Goal: Task Accomplishment & Management: Complete application form

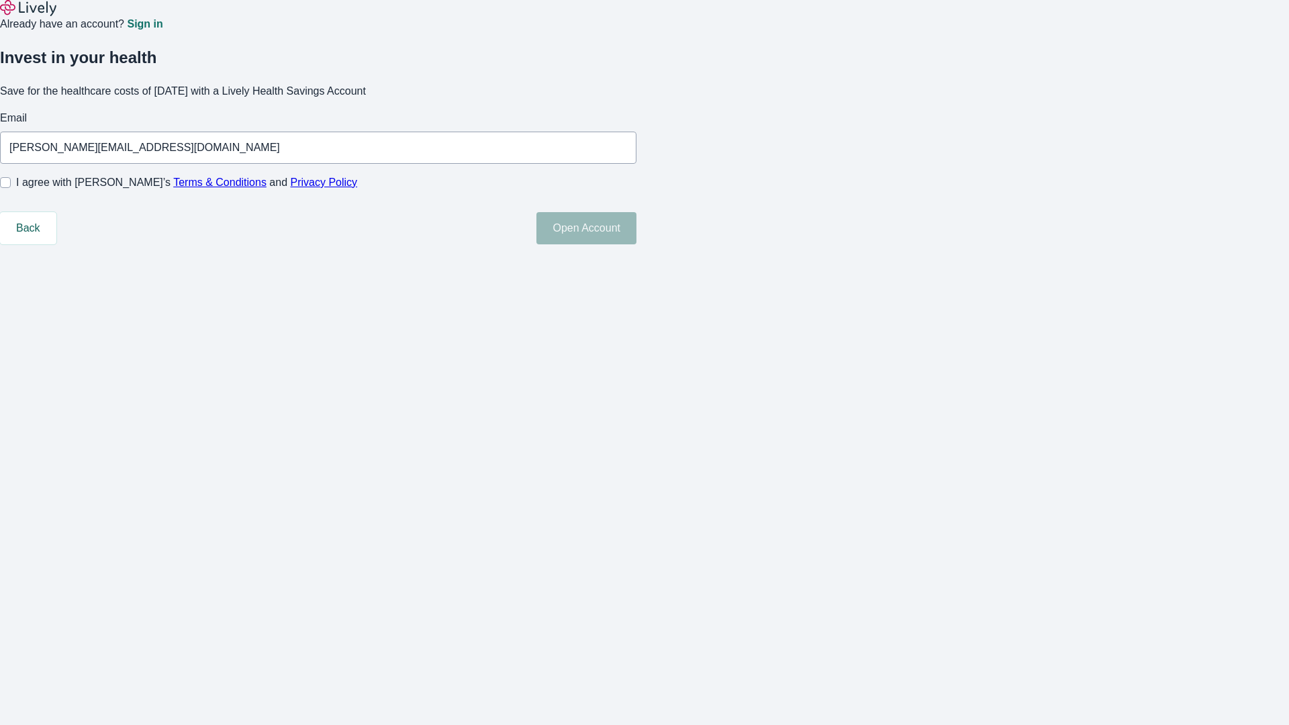
click at [11, 188] on input "I agree with Lively’s Terms & Conditions and Privacy Policy" at bounding box center [5, 182] width 11 height 11
checkbox input "true"
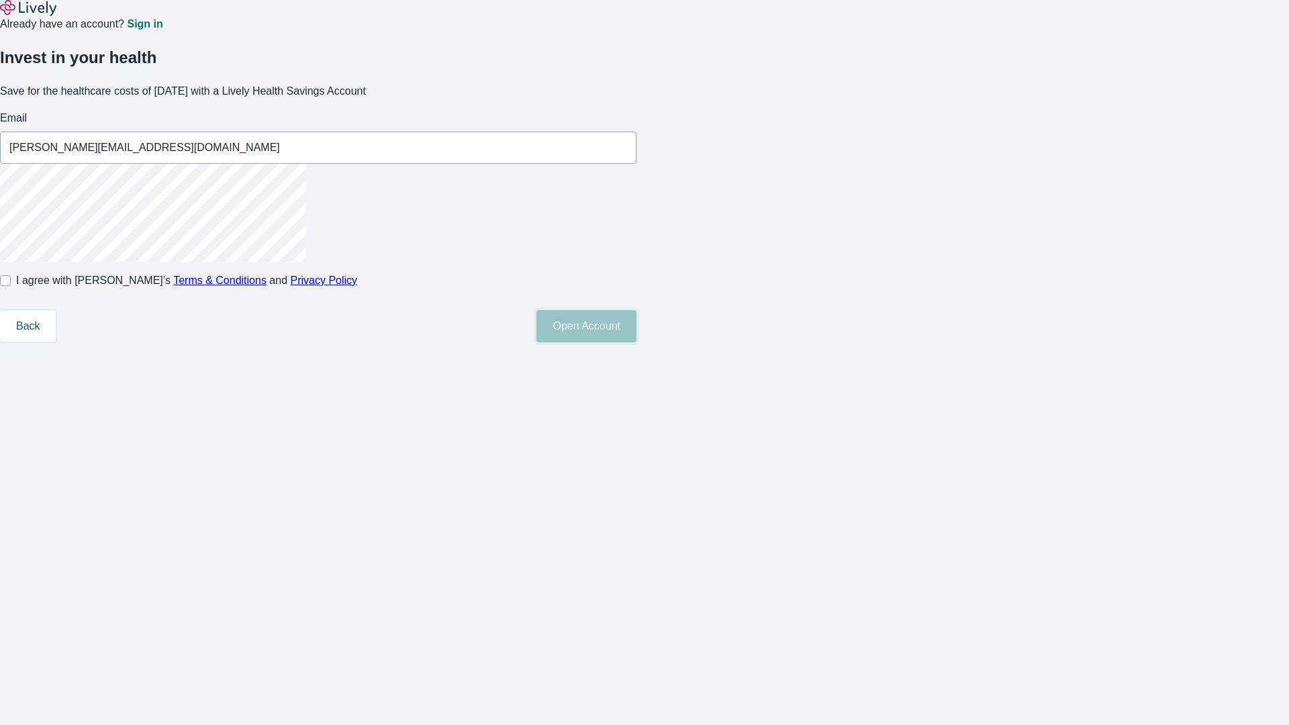
click at [636, 342] on button "Open Account" at bounding box center [586, 326] width 100 height 32
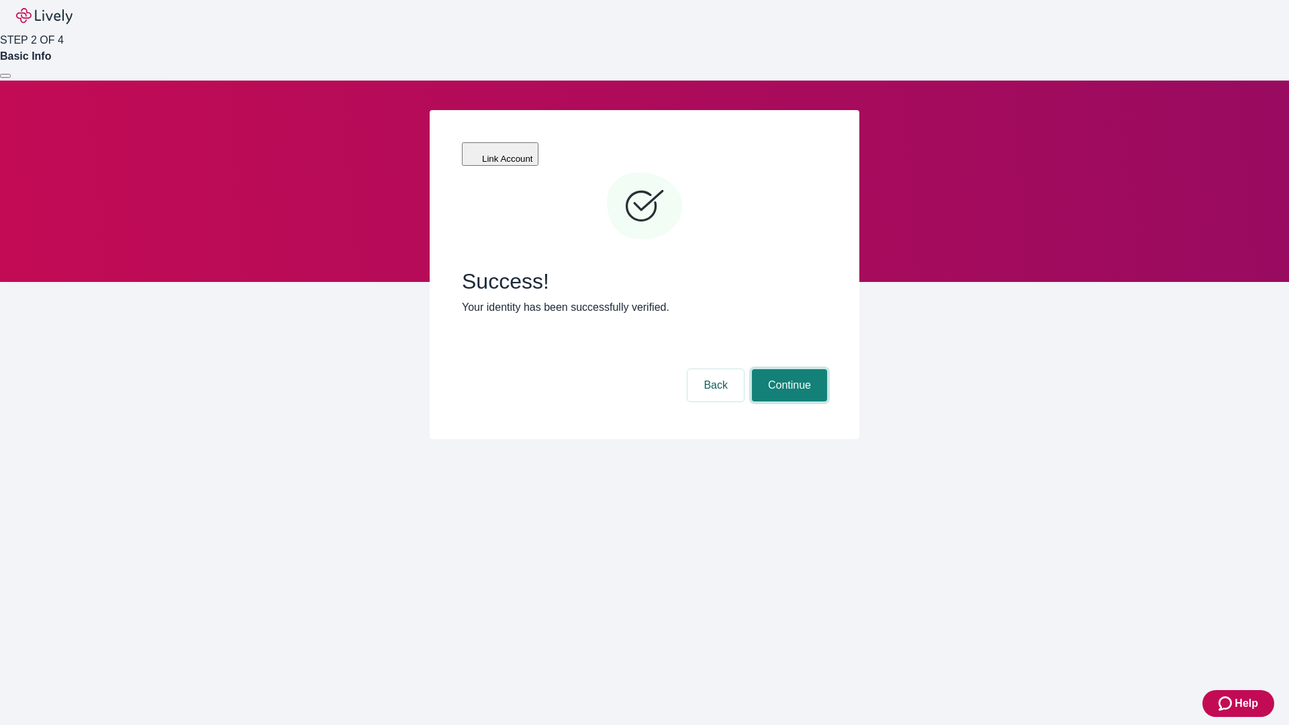
click at [788, 369] on button "Continue" at bounding box center [789, 385] width 75 height 32
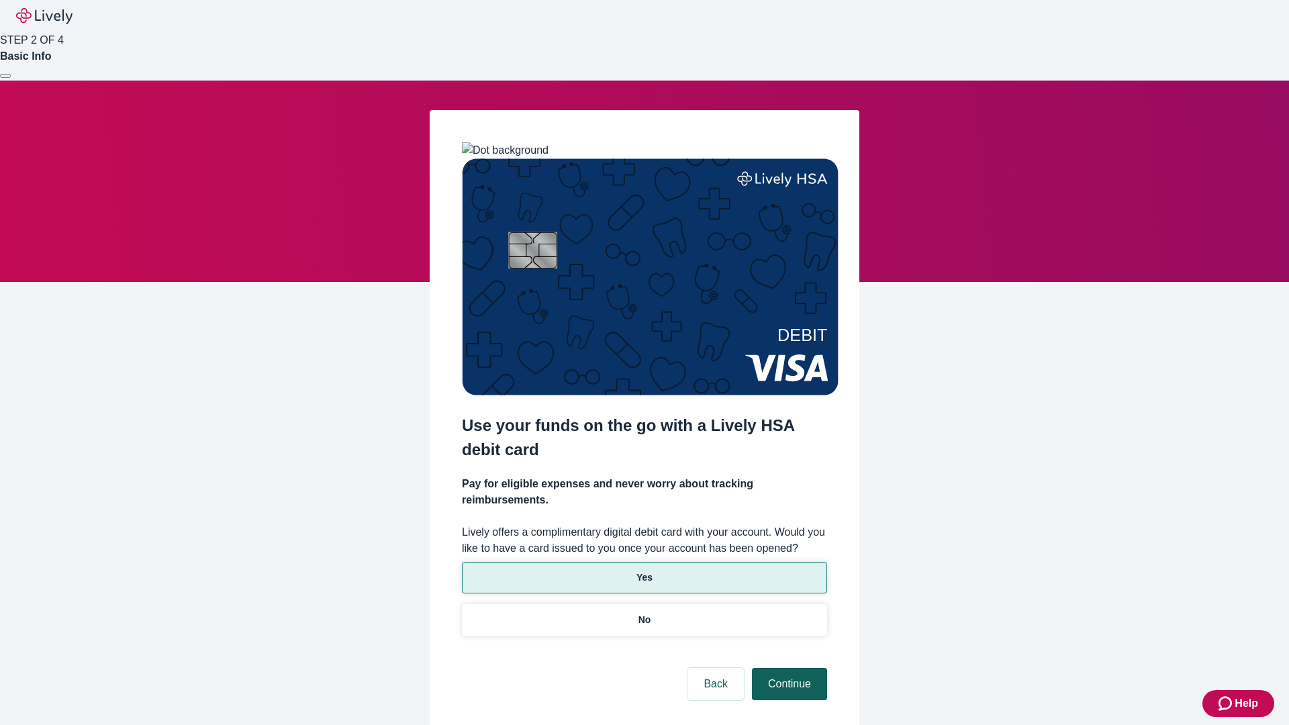
click at [644, 571] on p "Yes" at bounding box center [644, 578] width 16 height 14
click at [788, 668] on button "Continue" at bounding box center [789, 684] width 75 height 32
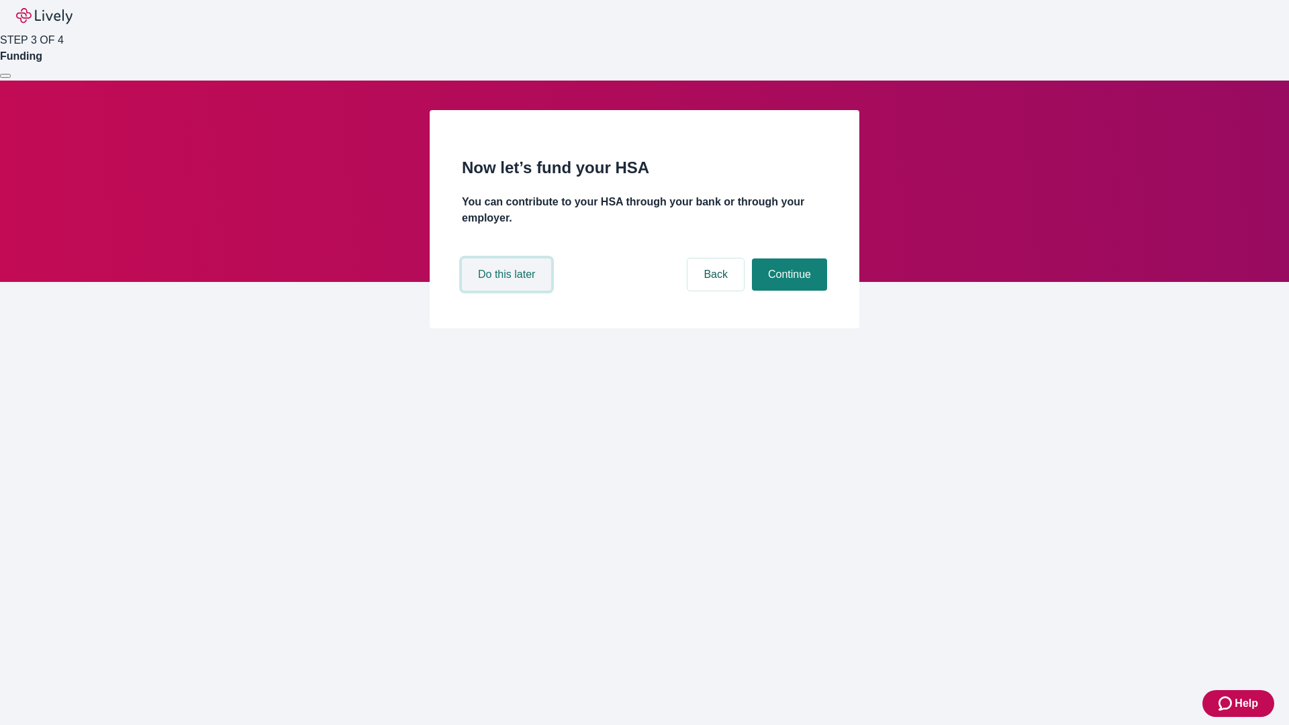
click at [508, 291] on button "Do this later" at bounding box center [506, 274] width 89 height 32
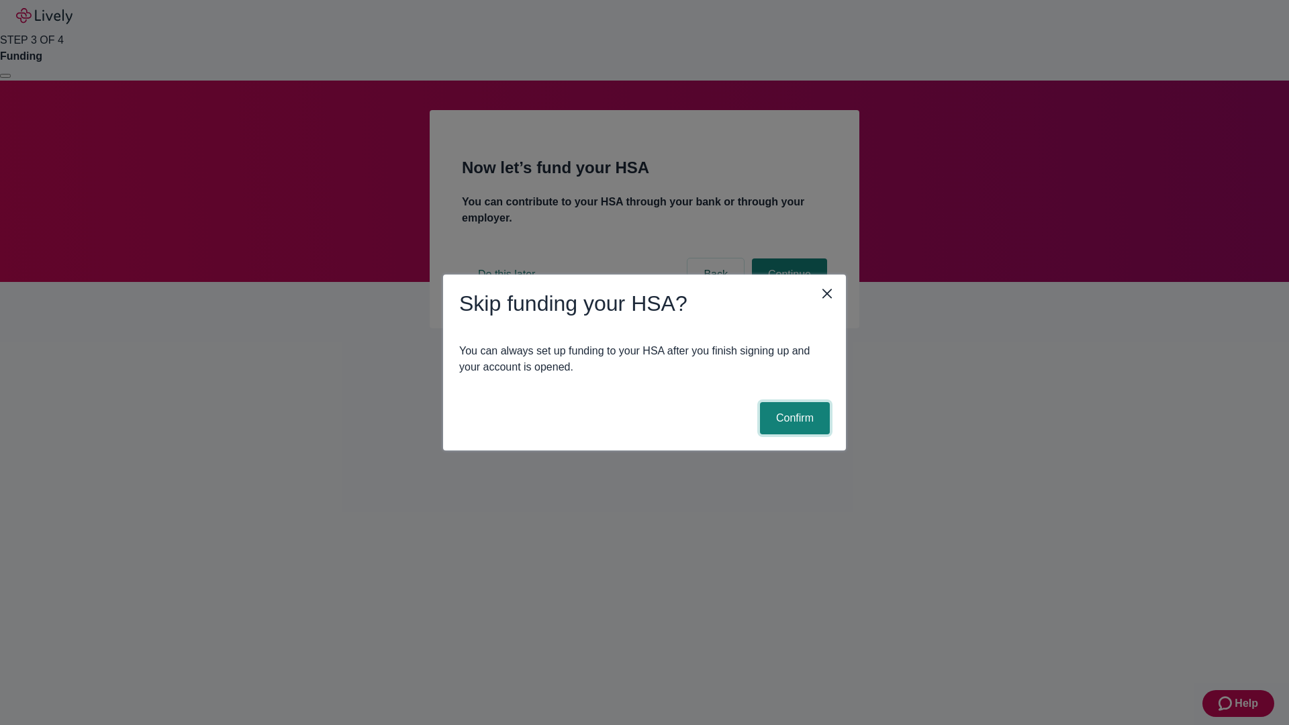
click at [793, 418] on button "Confirm" at bounding box center [795, 418] width 70 height 32
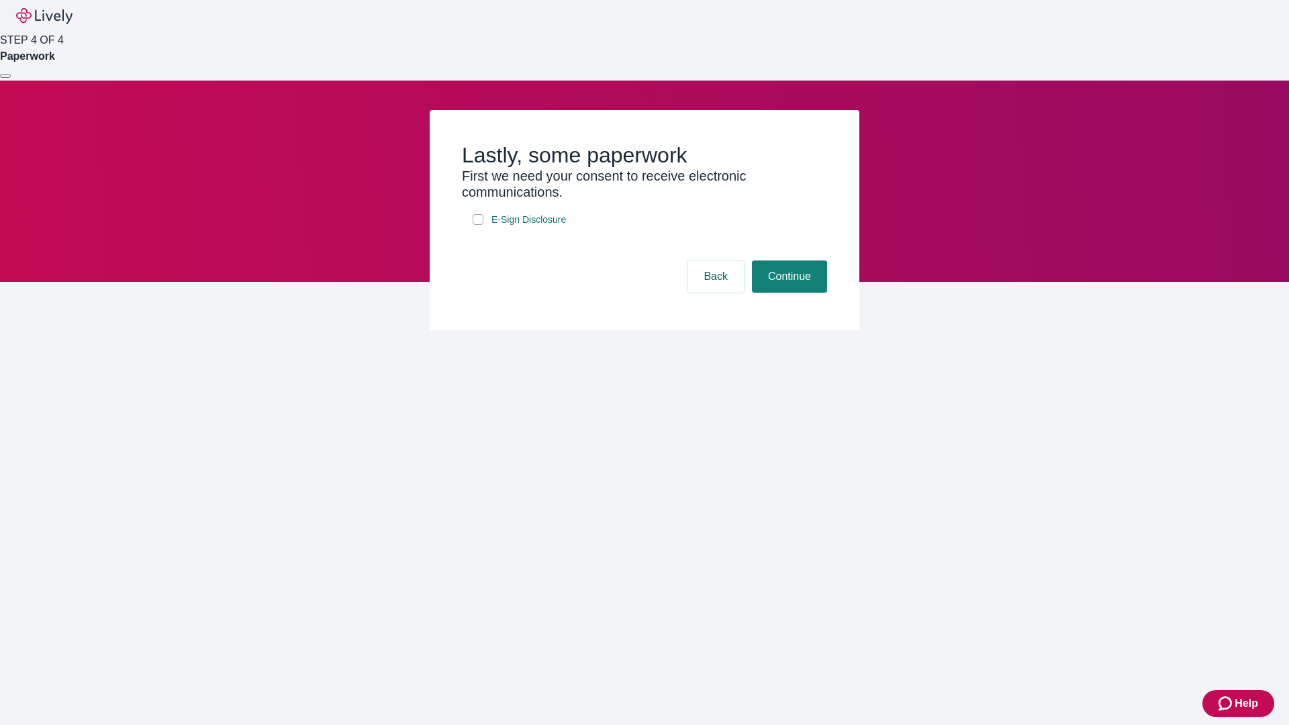
click at [478, 225] on input "E-Sign Disclosure" at bounding box center [478, 219] width 11 height 11
checkbox input "true"
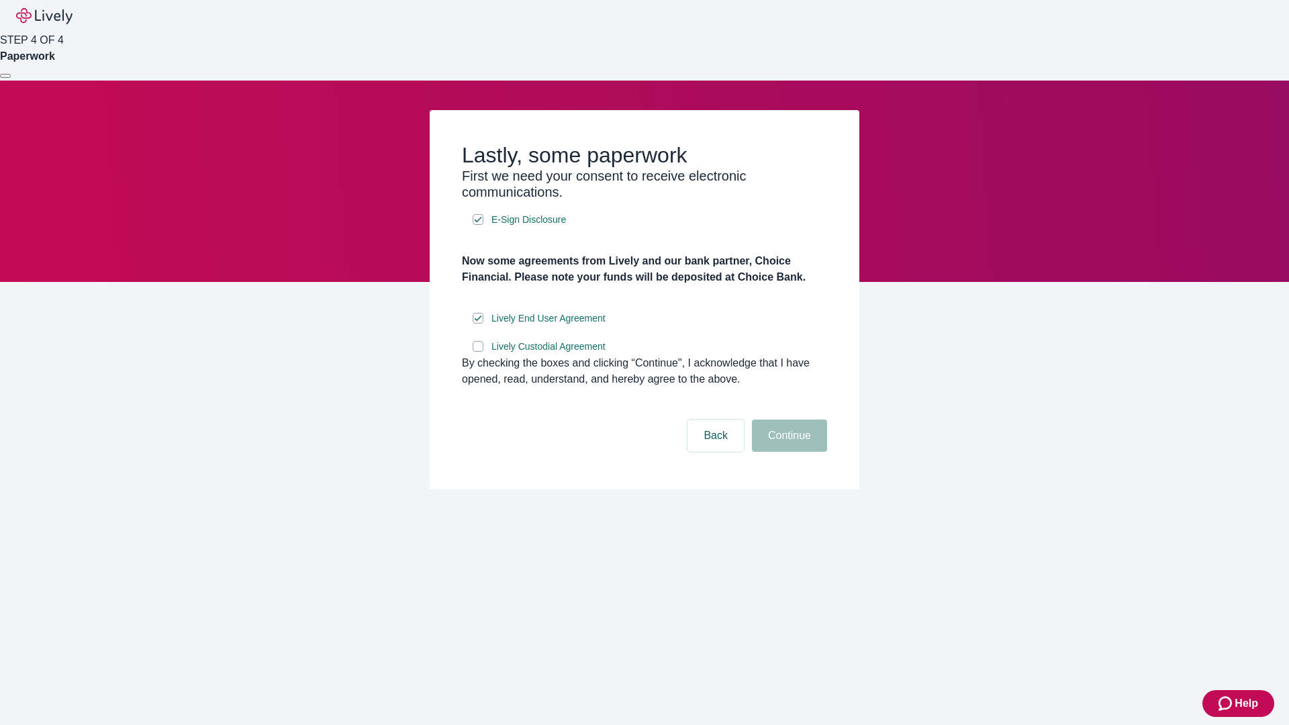
click at [478, 352] on input "Lively Custodial Agreement" at bounding box center [478, 346] width 11 height 11
checkbox input "true"
click at [788, 452] on button "Continue" at bounding box center [789, 436] width 75 height 32
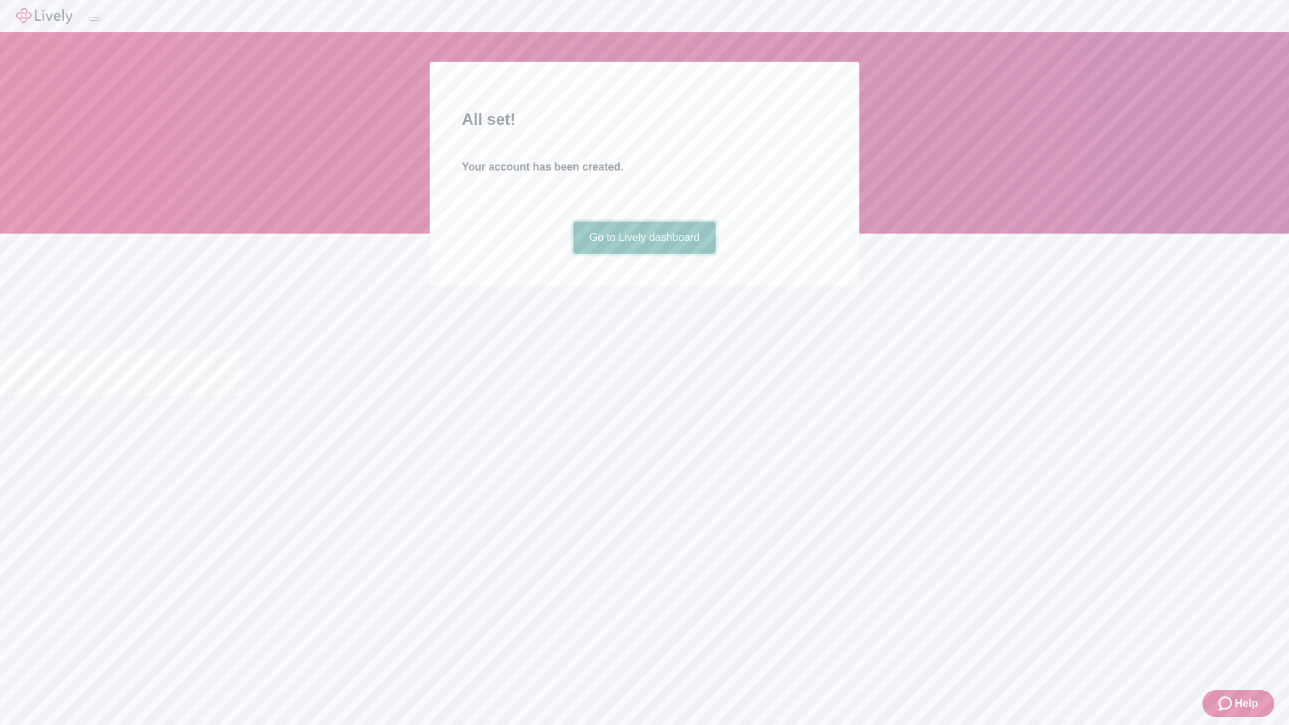
click at [644, 254] on link "Go to Lively dashboard" at bounding box center [644, 238] width 143 height 32
